Goal: Task Accomplishment & Management: Use online tool/utility

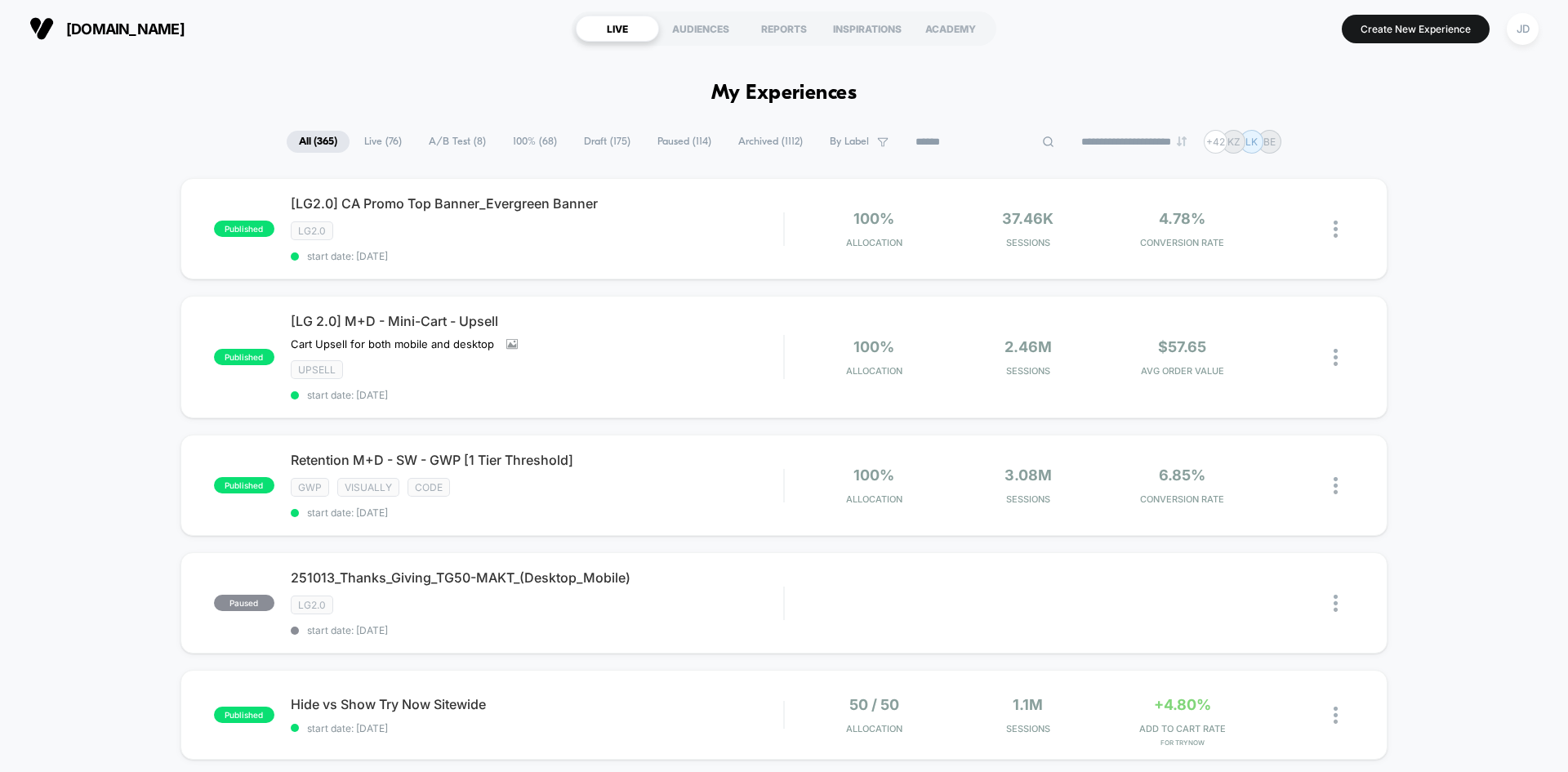
click at [987, 142] on input at bounding box center [985, 142] width 164 height 20
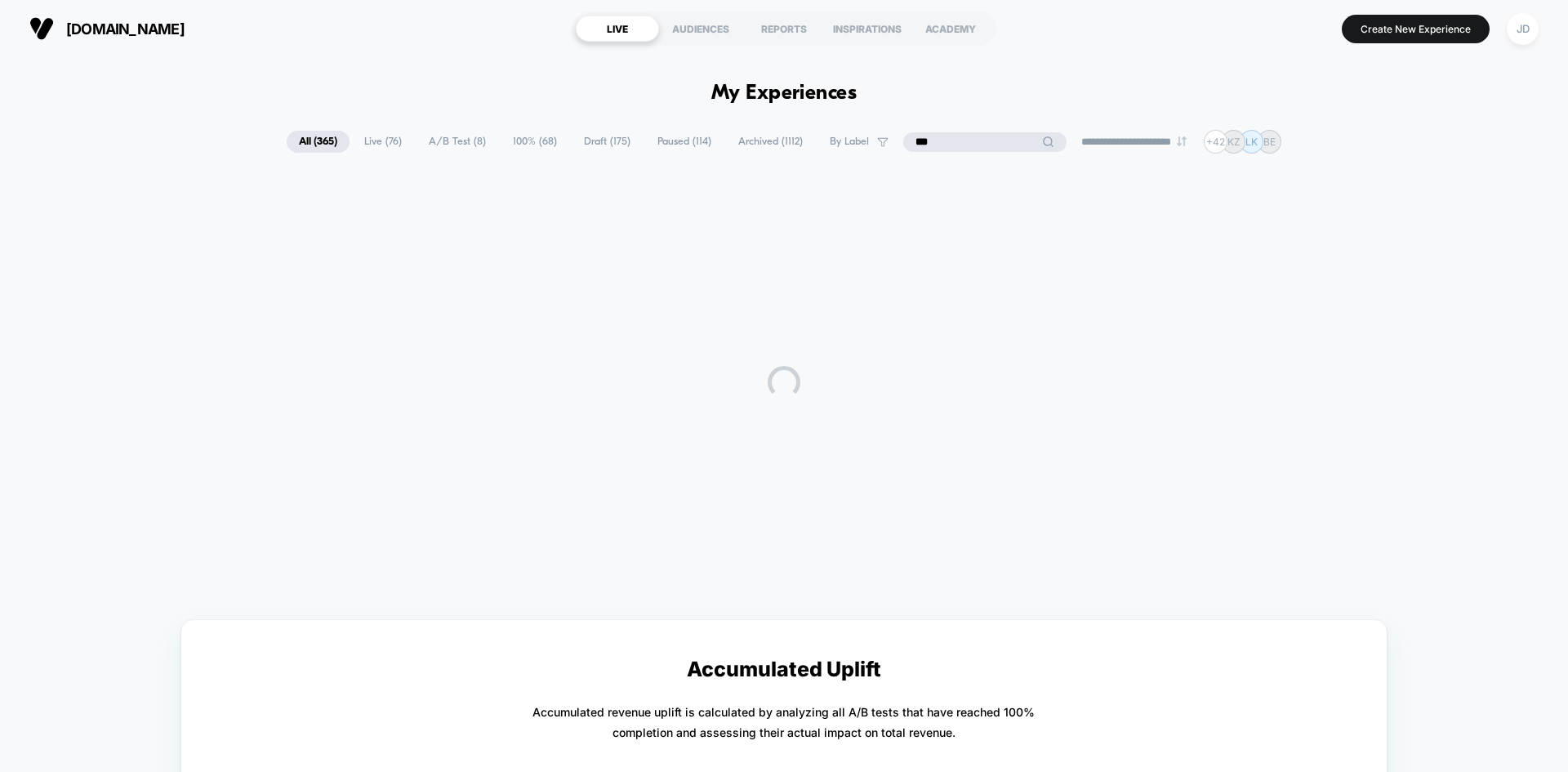
type input "***"
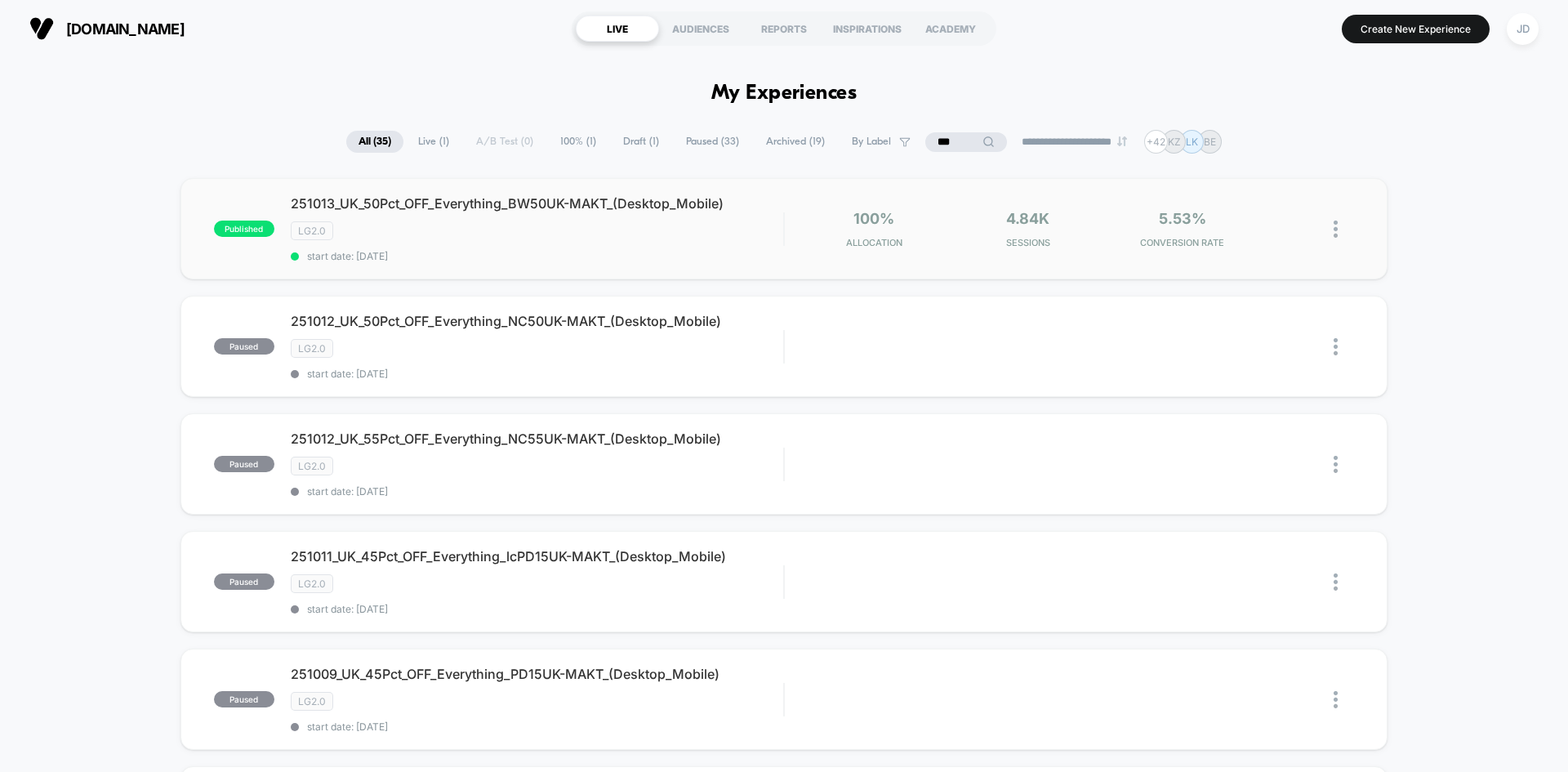
click at [1336, 229] on img at bounding box center [1335, 228] width 4 height 17
click at [1241, 143] on div "Edit" at bounding box center [1253, 135] width 147 height 37
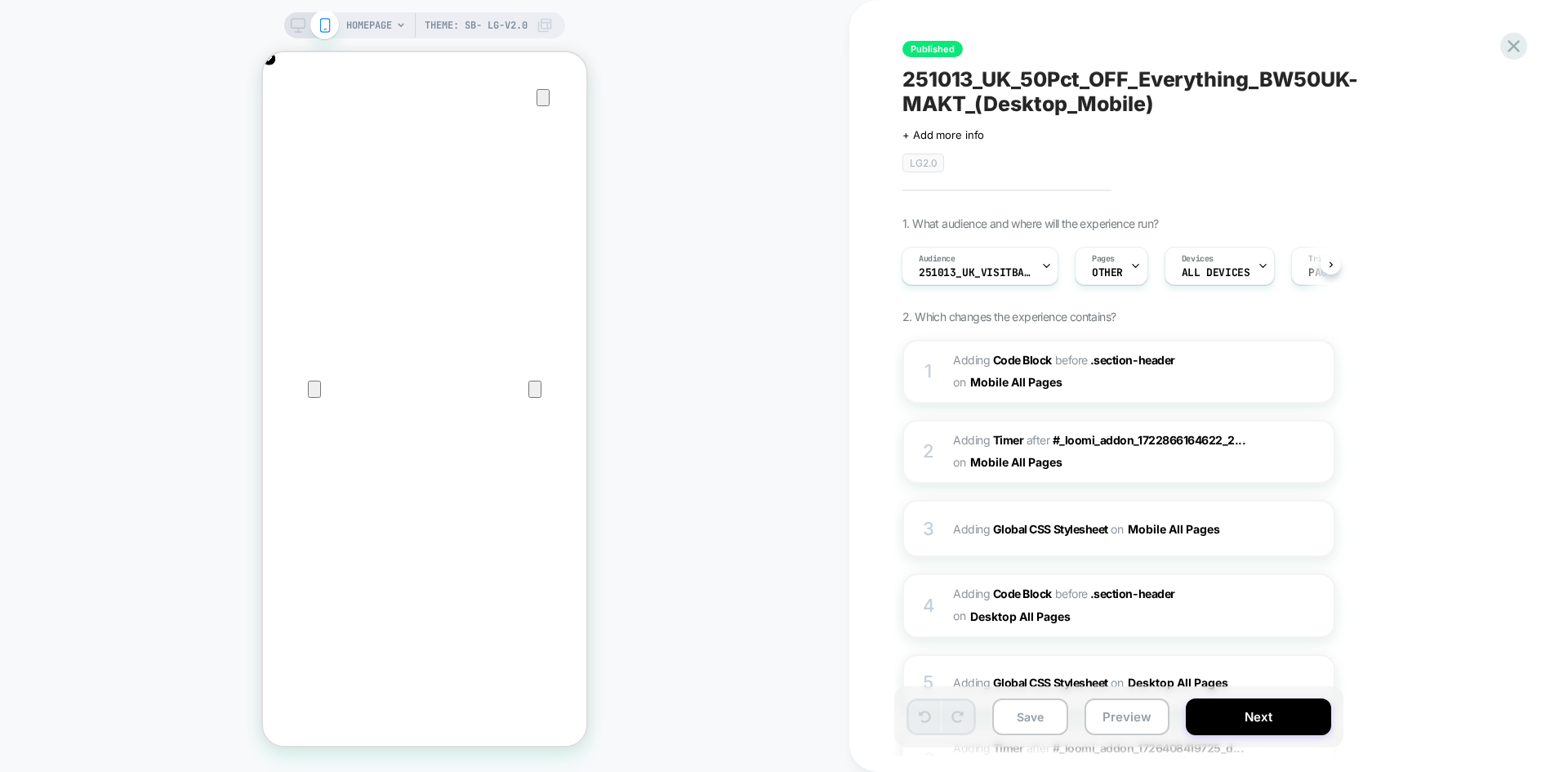
scroll to position [0, 323]
click at [1081, 391] on span "Adding Code Block BEFORE .section-header .section-header on Mobile All Pages" at bounding box center [1109, 371] width 311 height 44
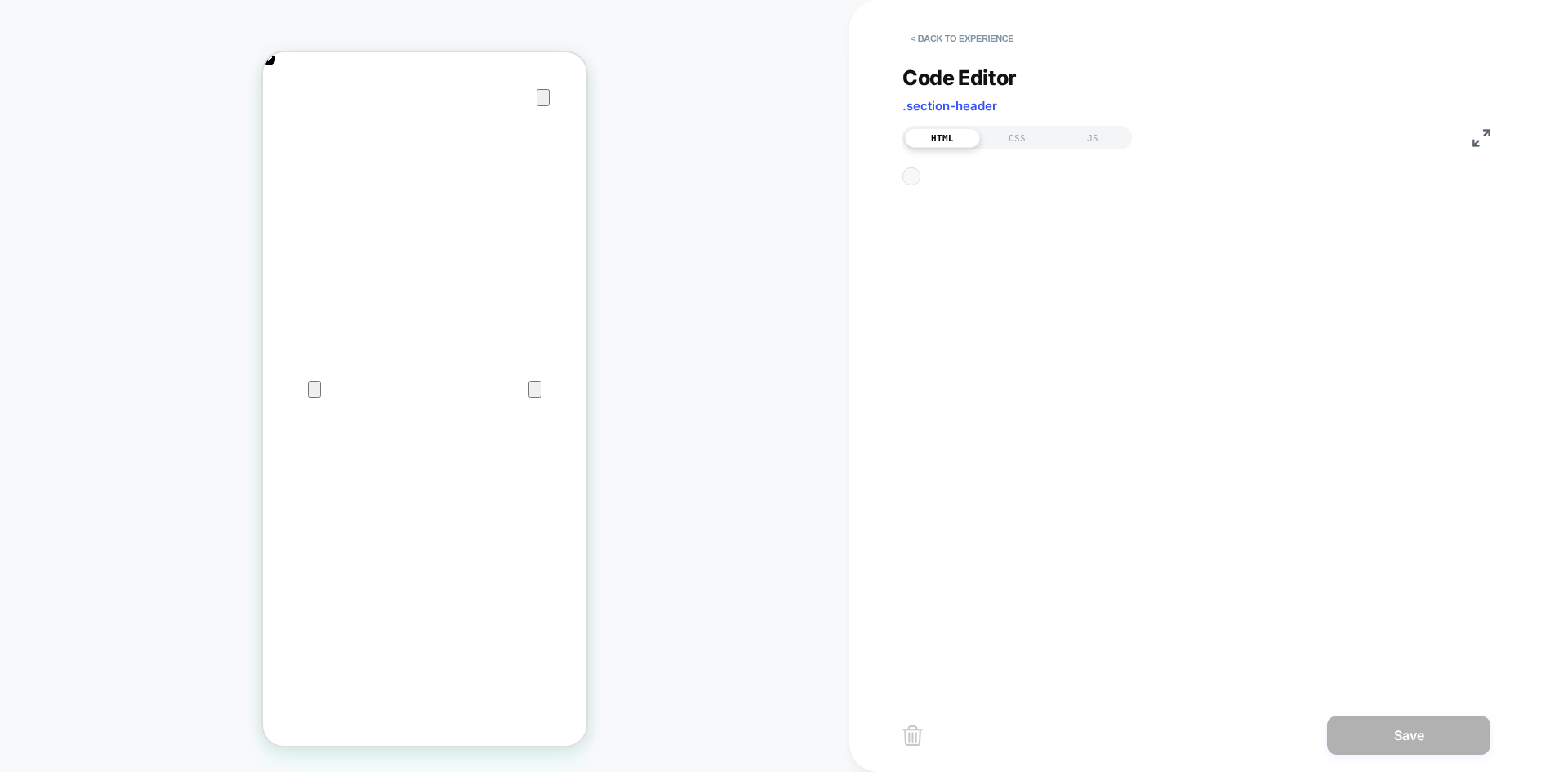
click at [289, 121] on icon "Close" at bounding box center [279, 131] width 20 height 20
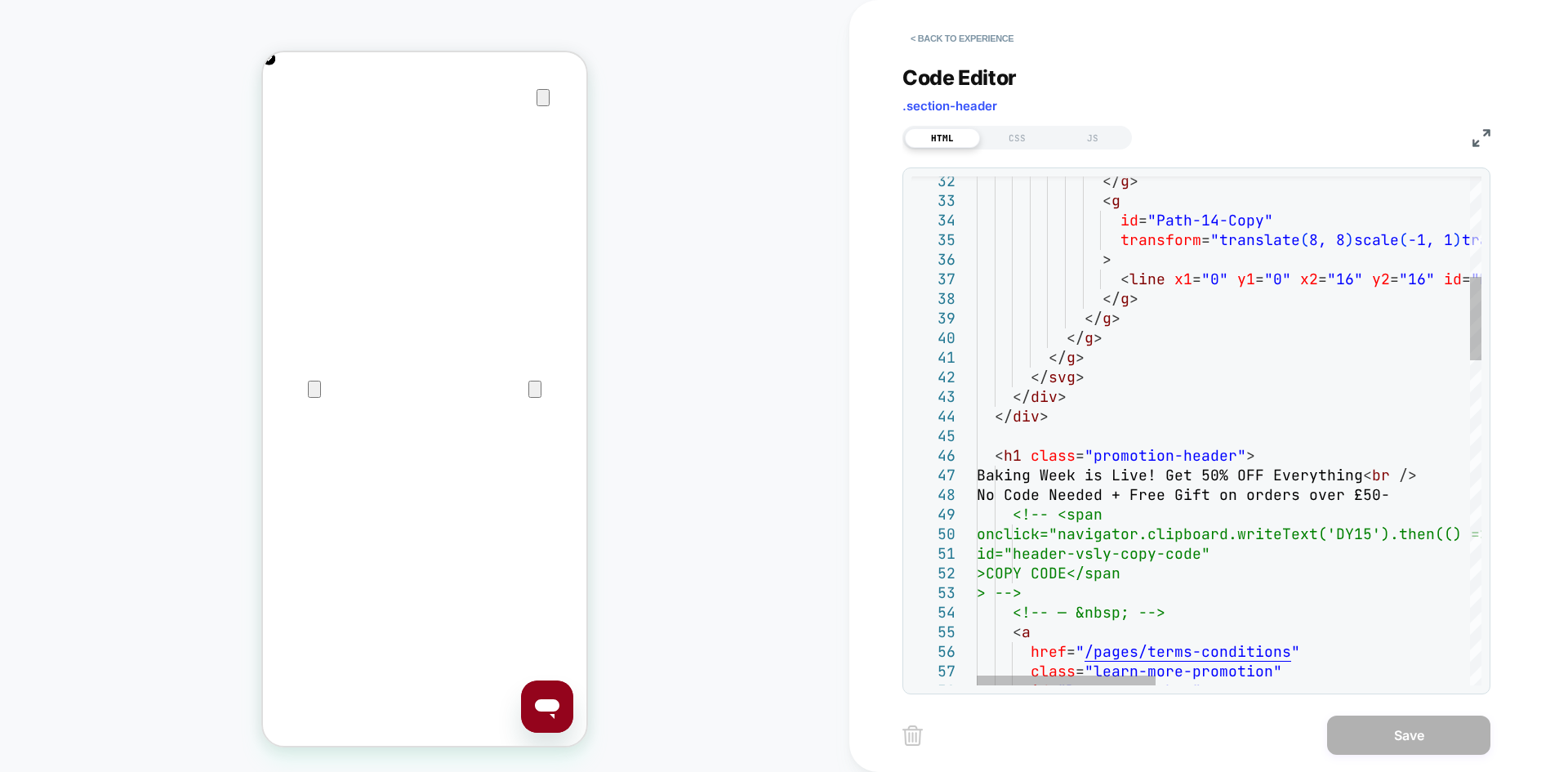
scroll to position [0, 0]
drag, startPoint x: 1180, startPoint y: 472, endPoint x: 1115, endPoint y: 471, distance: 65.0
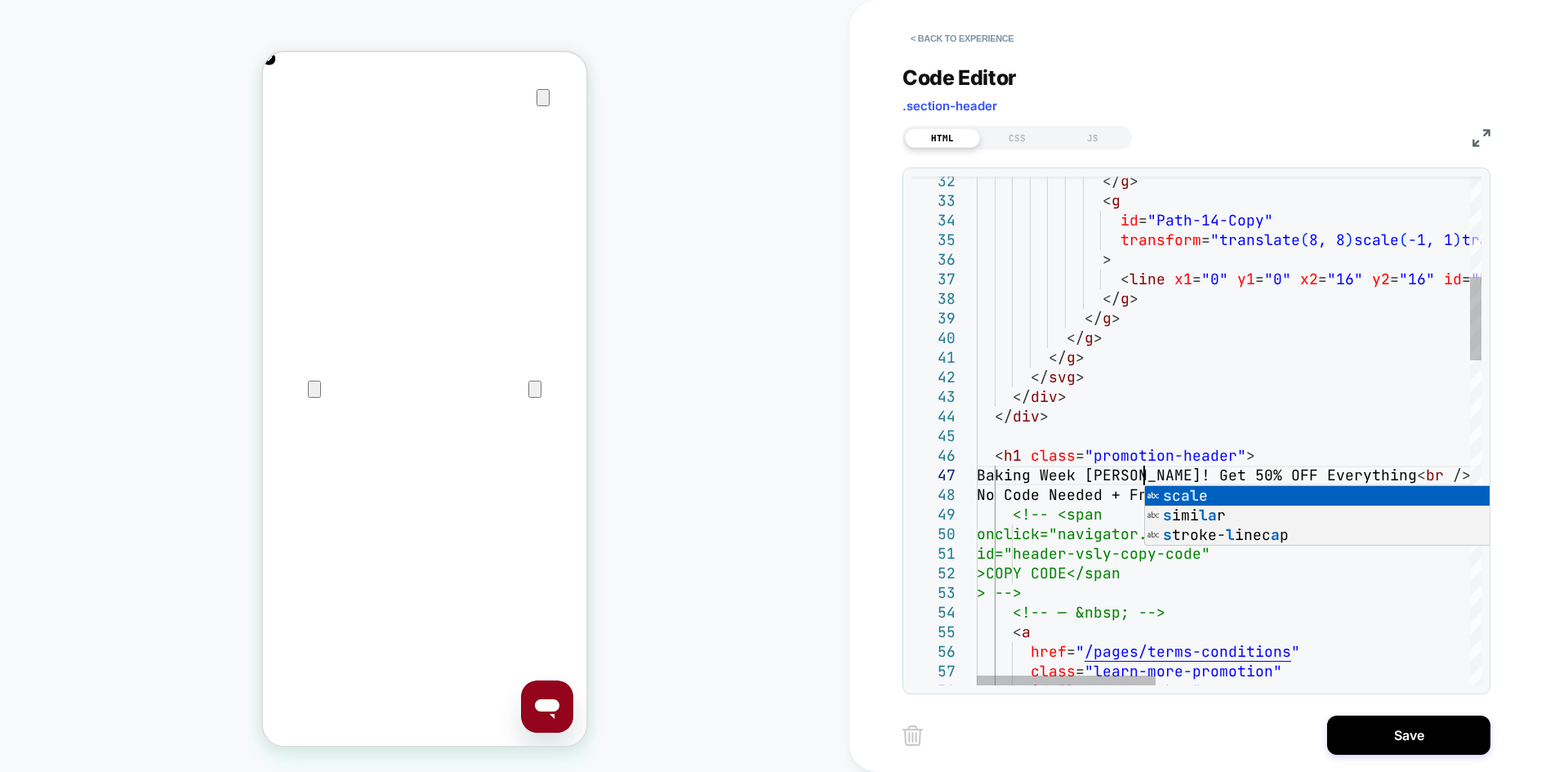
scroll to position [118, 176]
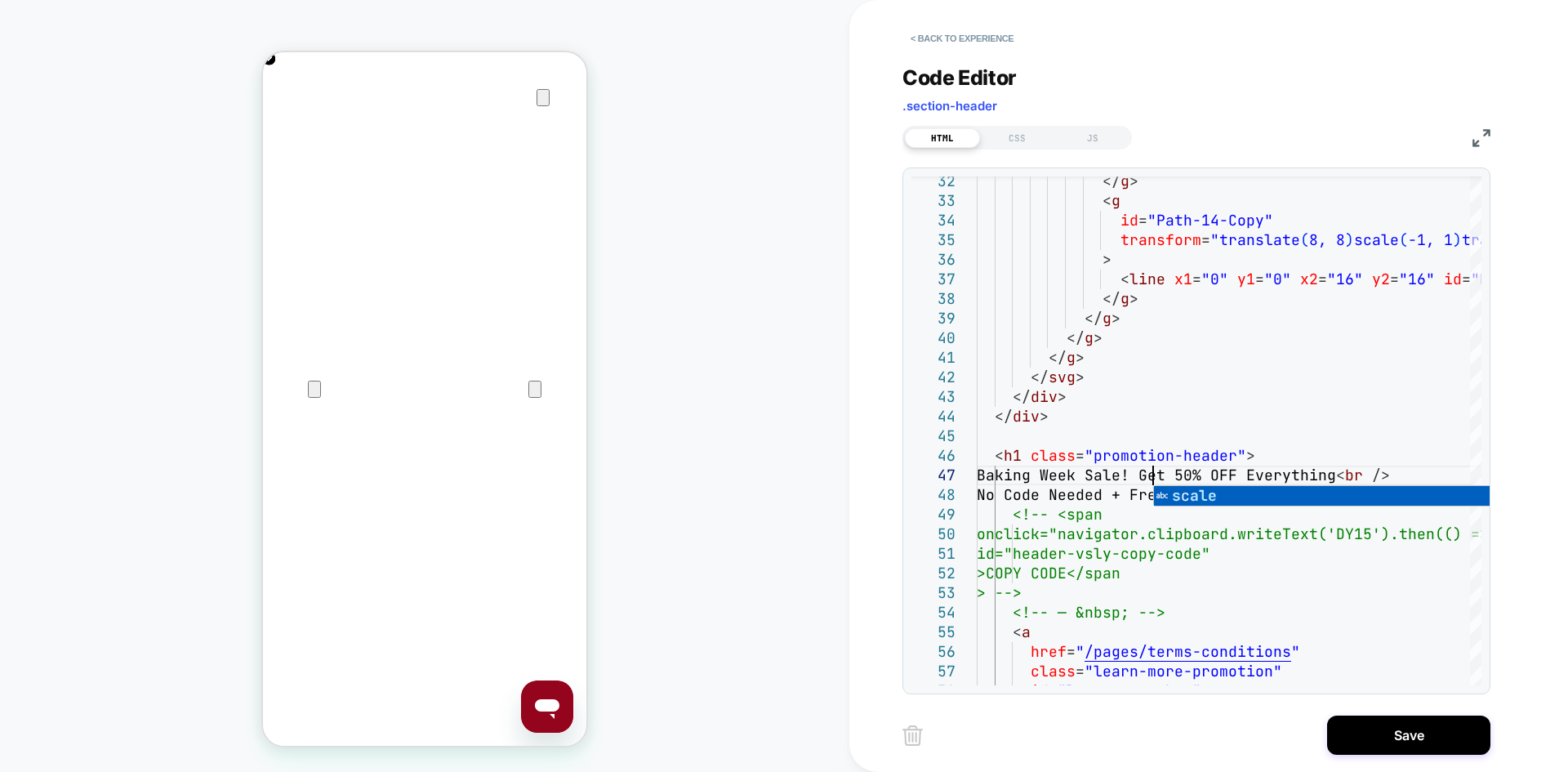
type textarea "**********"
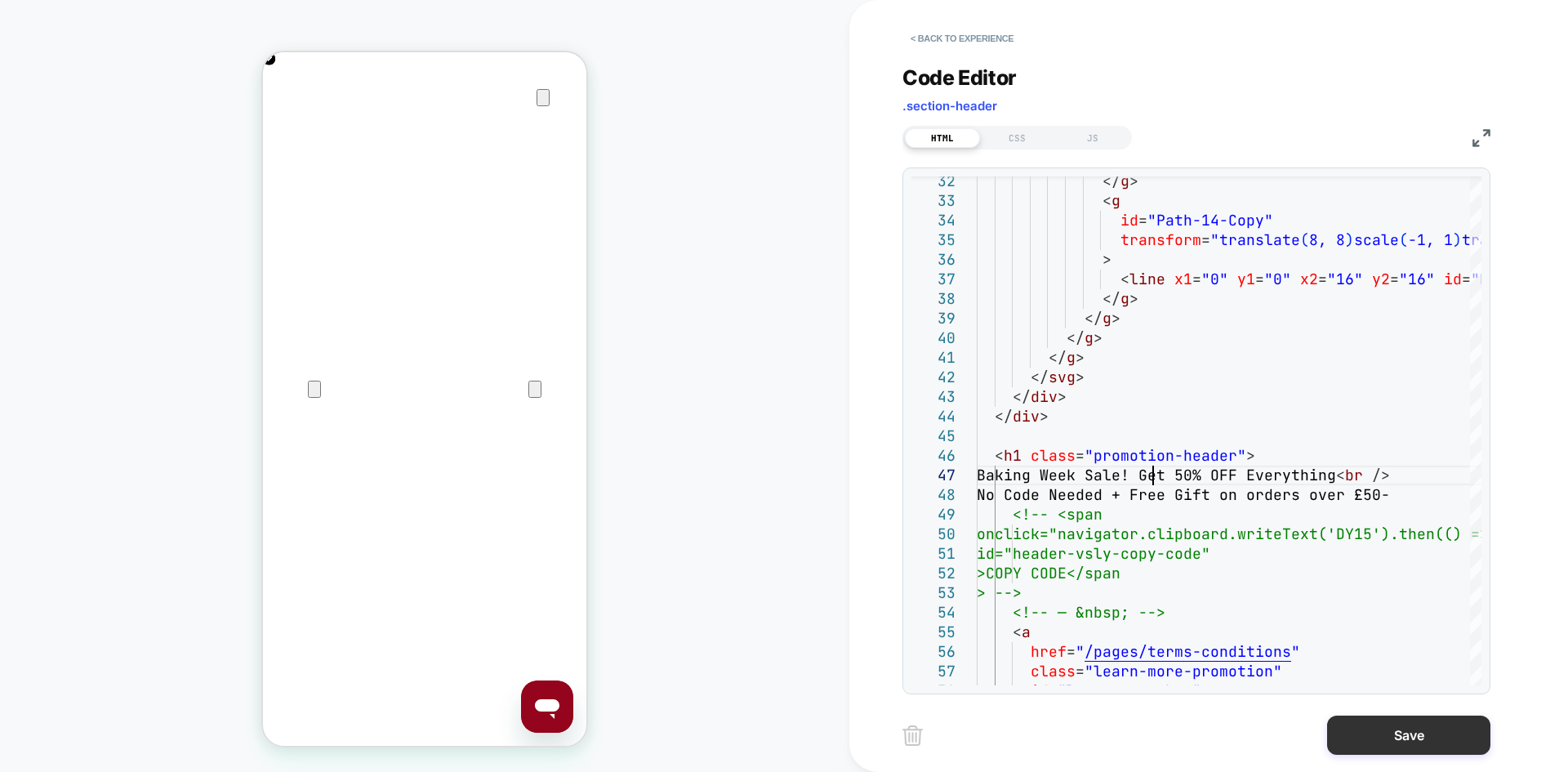
click at [1440, 743] on button "Save" at bounding box center [1409, 735] width 164 height 40
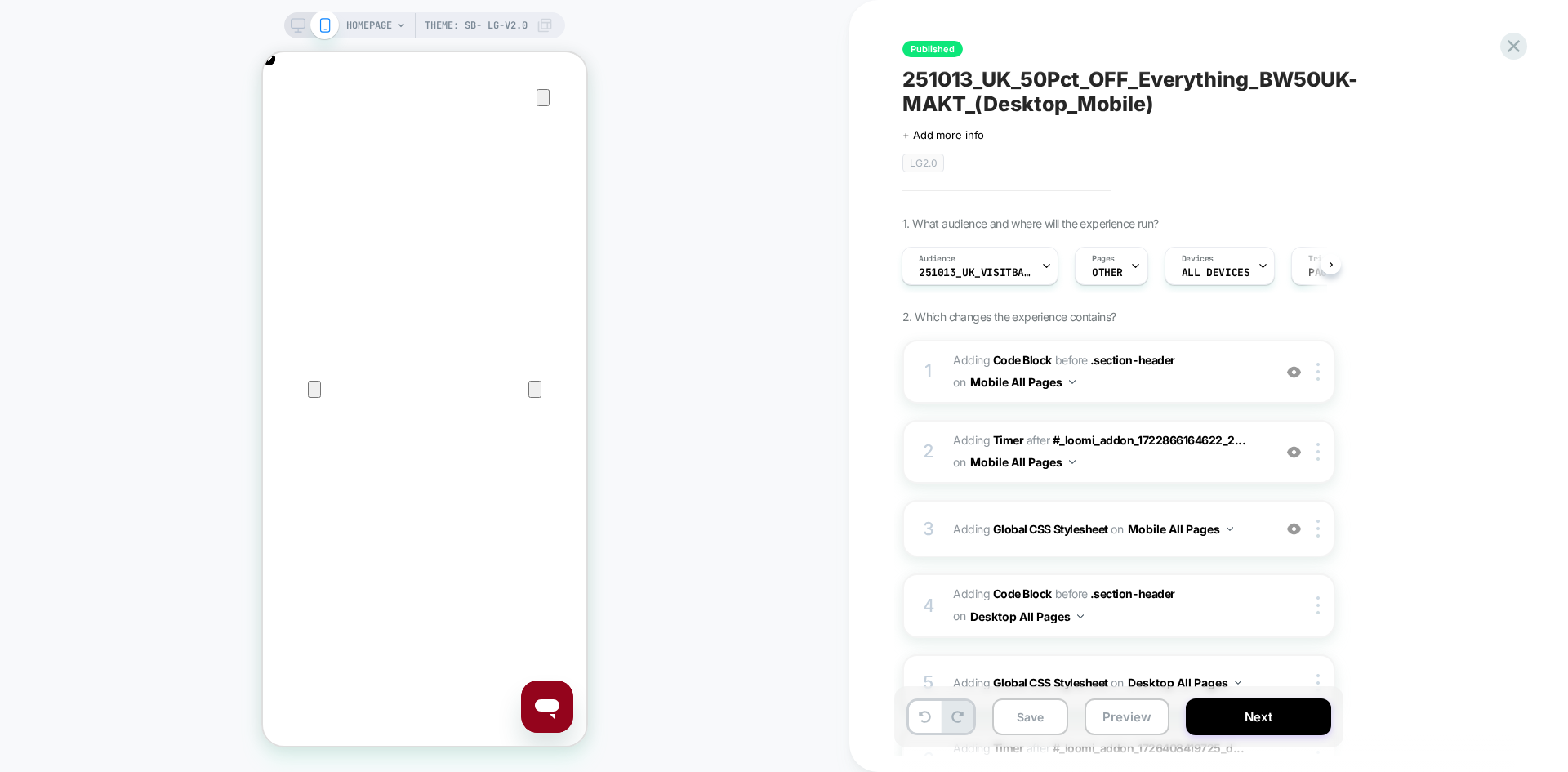
scroll to position [0, 323]
click at [298, 27] on icon at bounding box center [298, 25] width 14 height 14
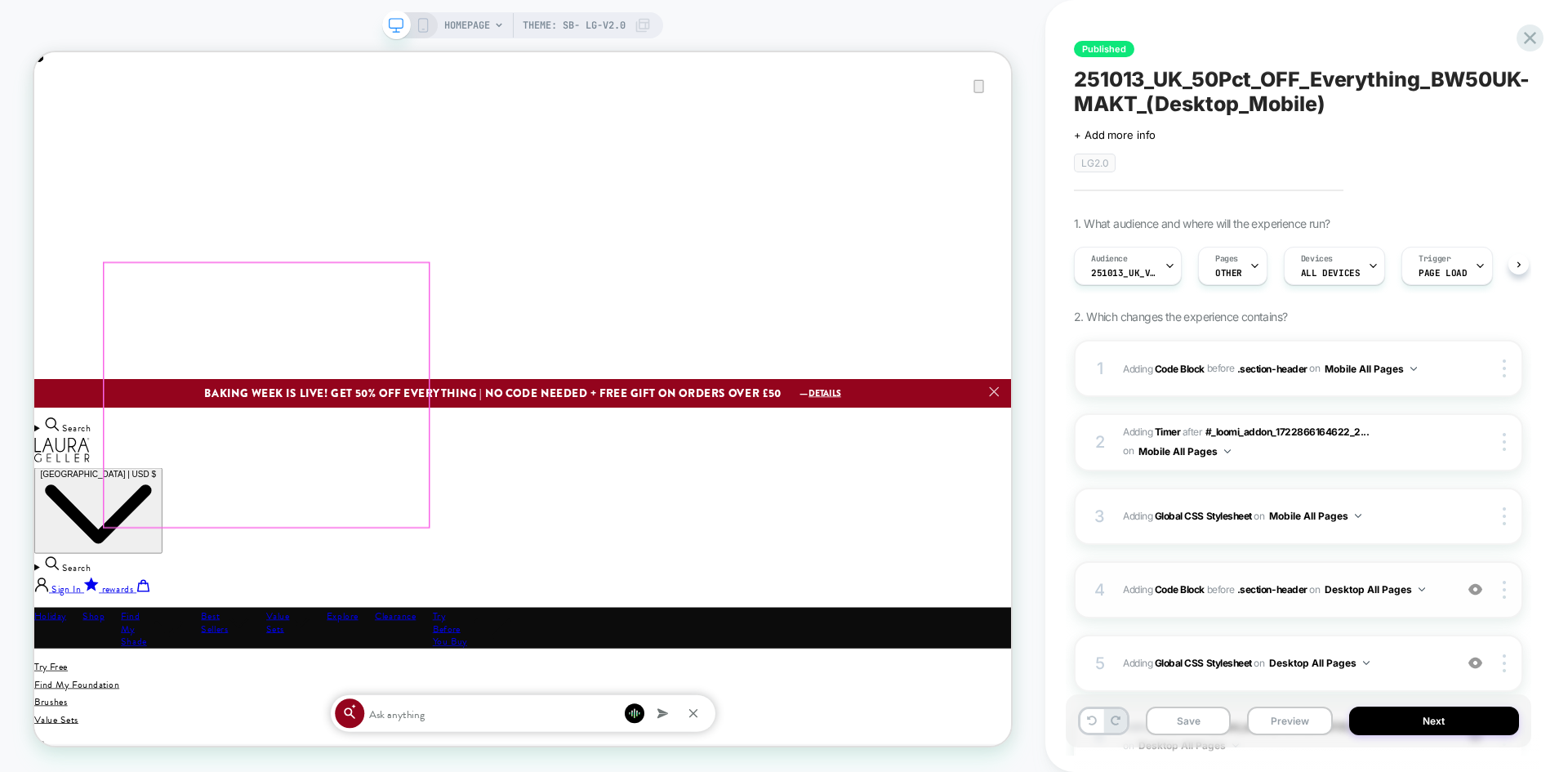
scroll to position [0, 1]
click at [1431, 596] on span "Adding Code Block BEFORE .section-header .section-header on Desktop All Pages" at bounding box center [1284, 589] width 323 height 21
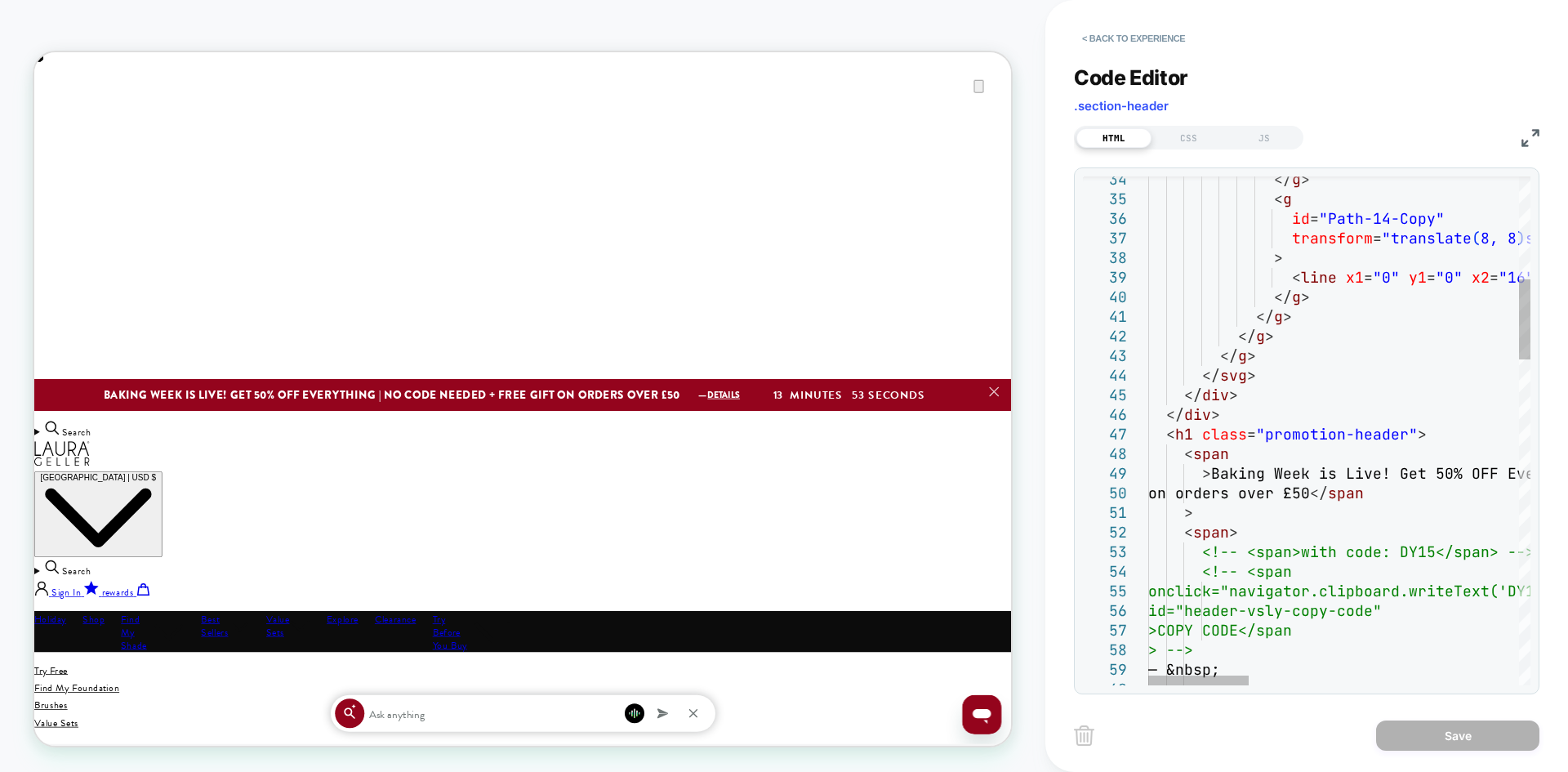
scroll to position [0, 0]
drag, startPoint x: 1378, startPoint y: 471, endPoint x: 1324, endPoint y: 471, distance: 54.0
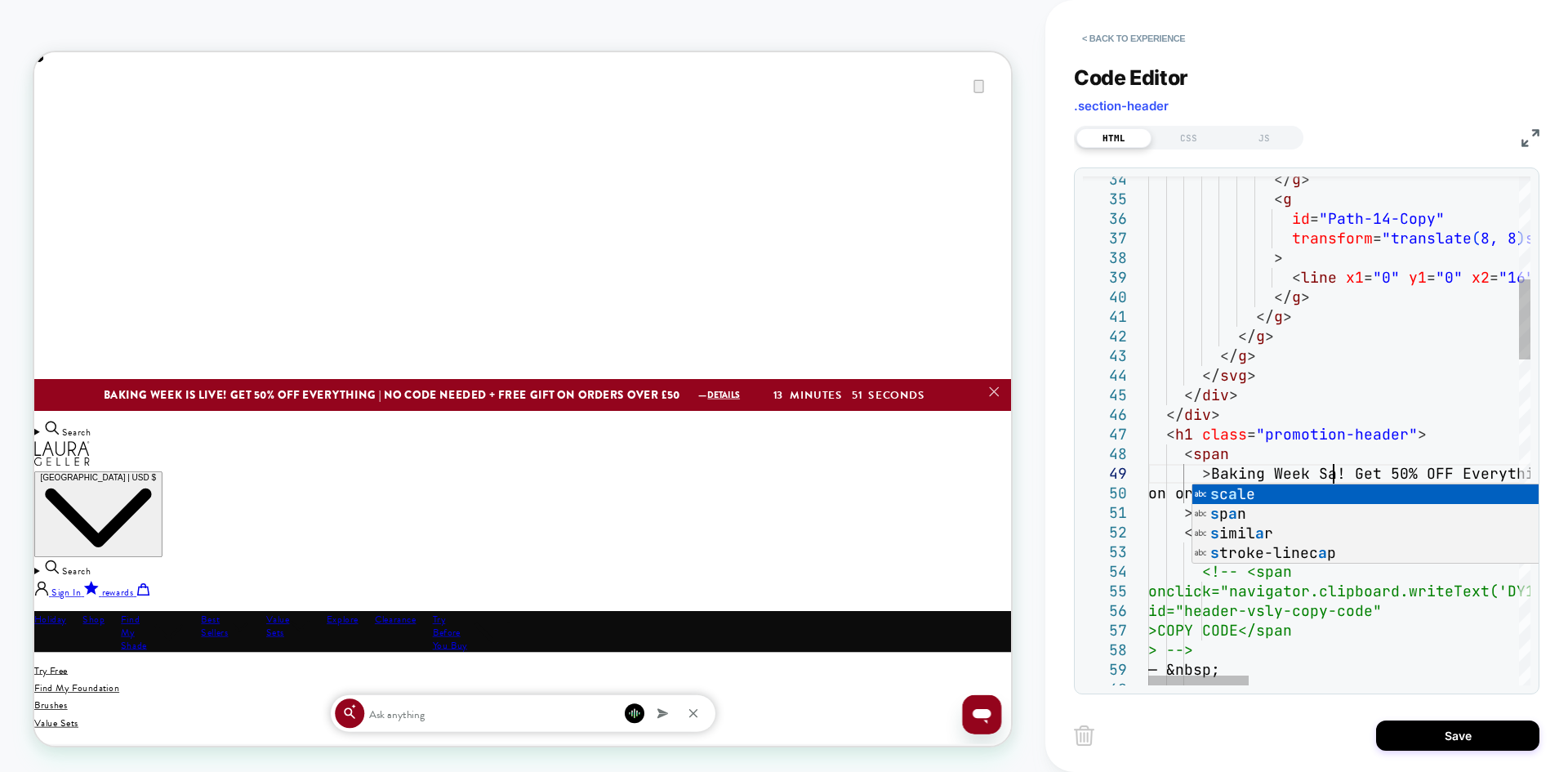
scroll to position [157, 202]
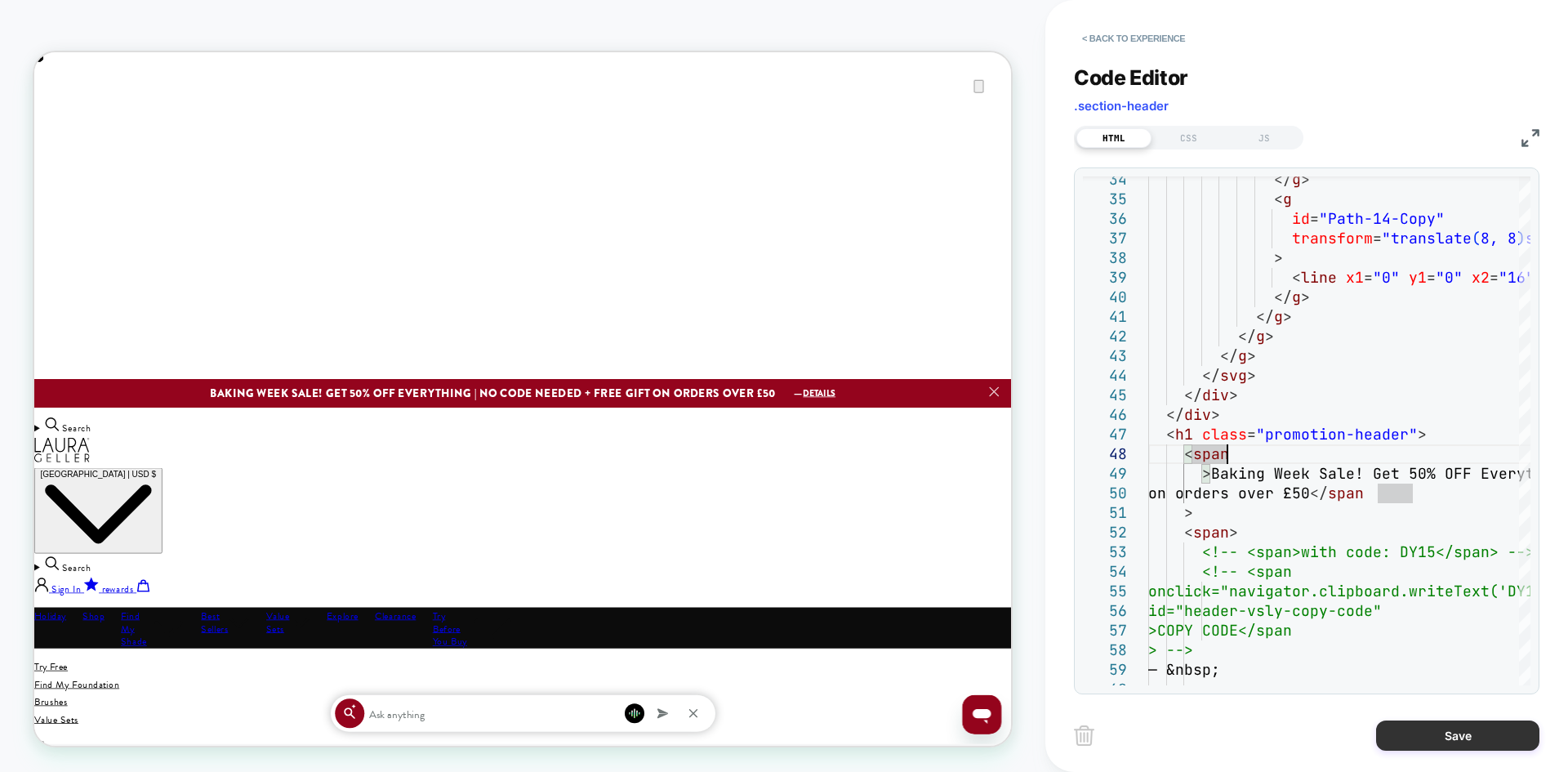
type textarea "**********"
click at [1425, 726] on button "Save" at bounding box center [1458, 736] width 164 height 31
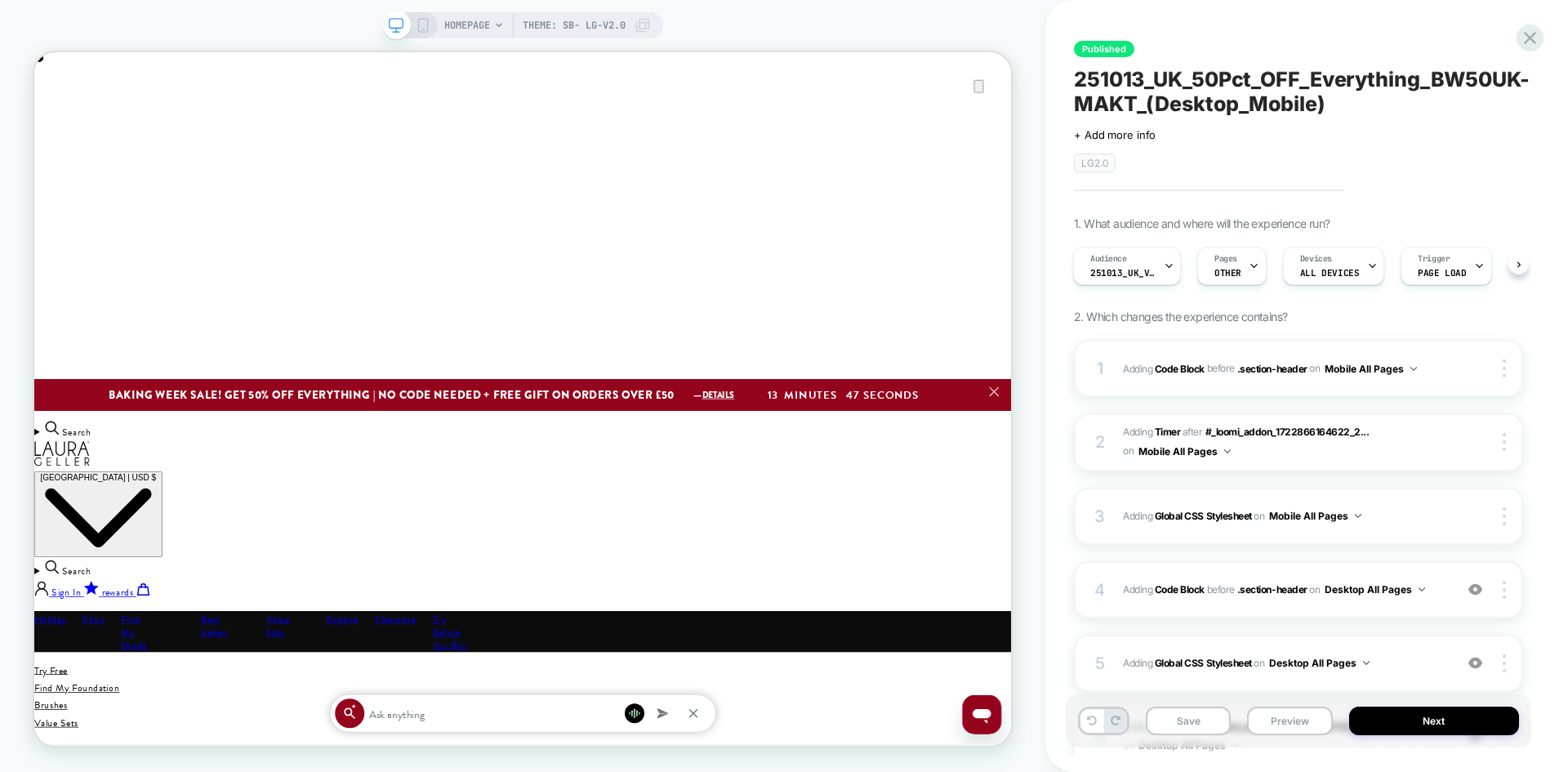
scroll to position [0, 2606]
click at [1207, 723] on button "Save" at bounding box center [1188, 721] width 85 height 29
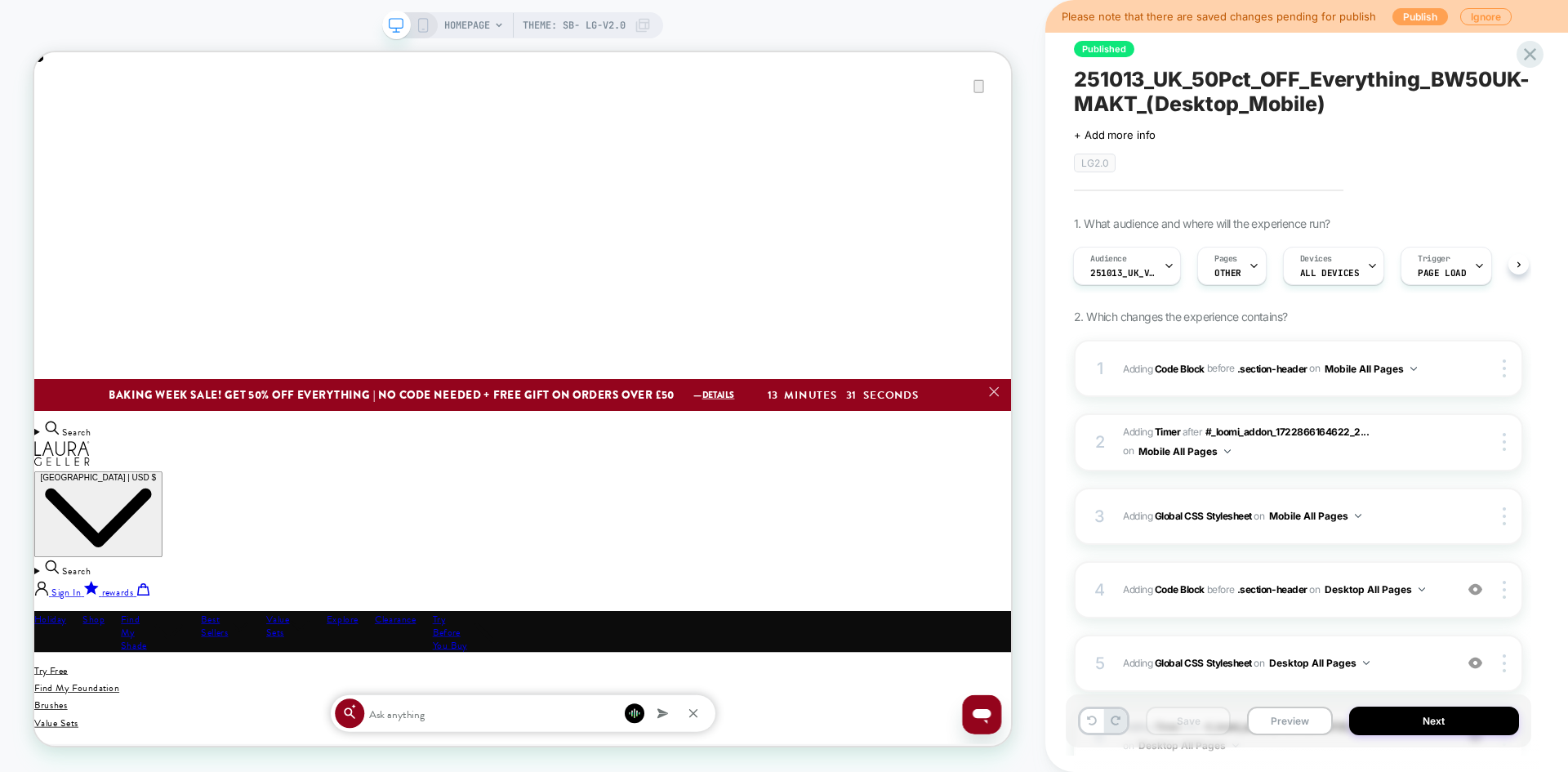
click at [1422, 21] on button "Publish" at bounding box center [1421, 16] width 56 height 17
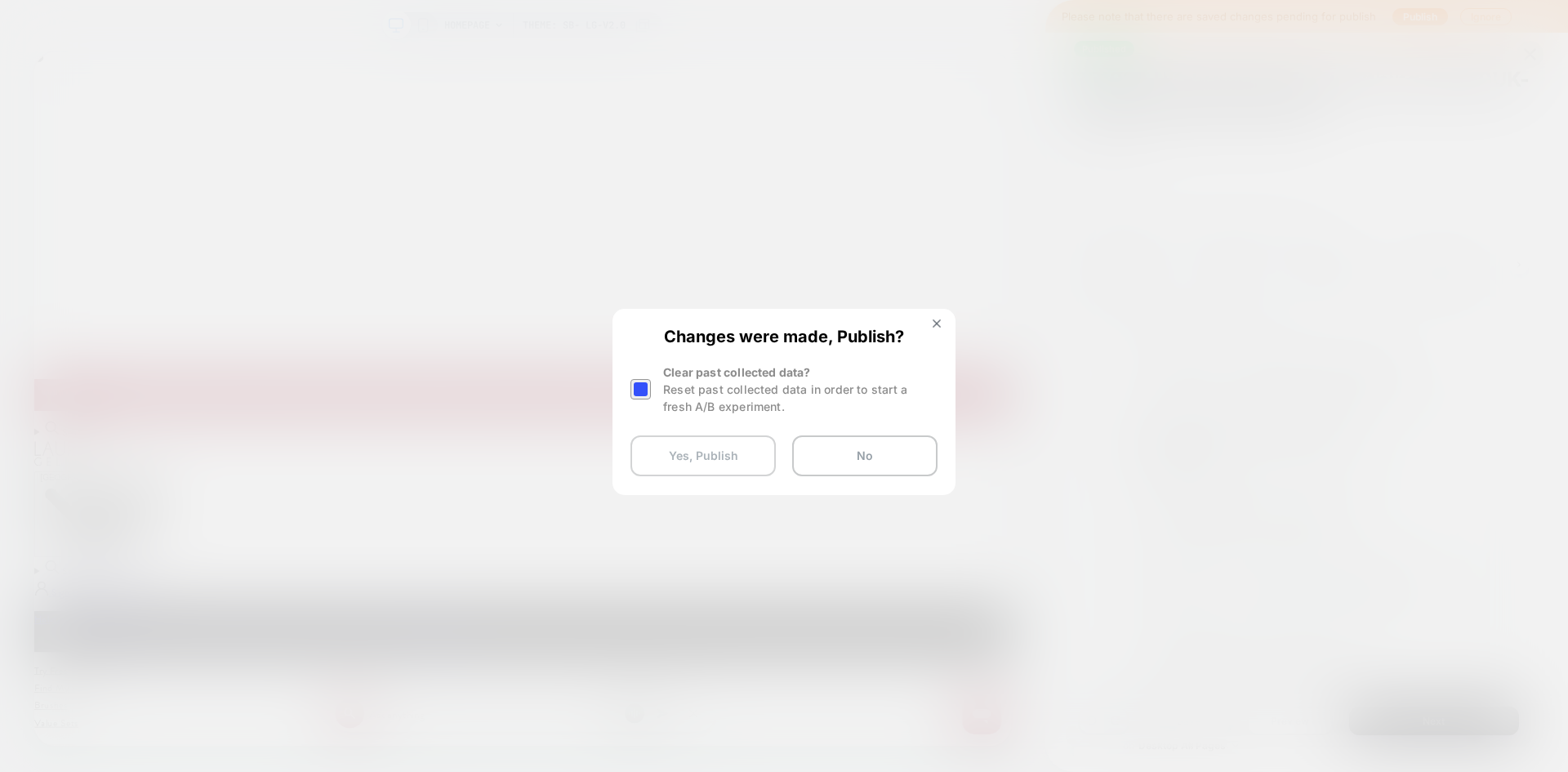
click at [728, 450] on button "Yes, Publish" at bounding box center [704, 455] width 146 height 40
